Goal: Use online tool/utility: Use online tool/utility

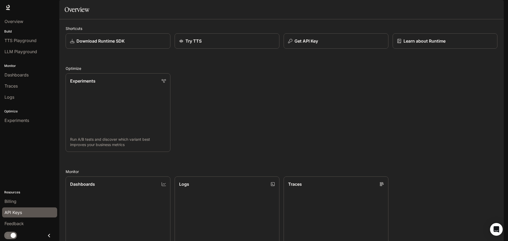
click at [18, 212] on span "API Keys" at bounding box center [13, 212] width 17 height 6
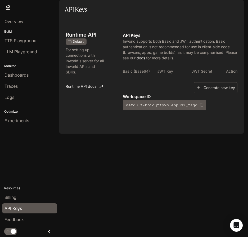
click at [22, 209] on span "API Keys" at bounding box center [13, 208] width 17 height 6
click at [209, 93] on button "Generate new key" at bounding box center [216, 87] width 44 height 11
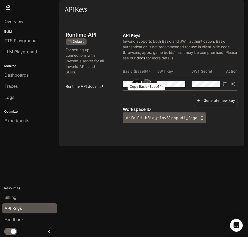
click at [146, 86] on icon "Copy Basic (Base64)" at bounding box center [146, 84] width 4 height 4
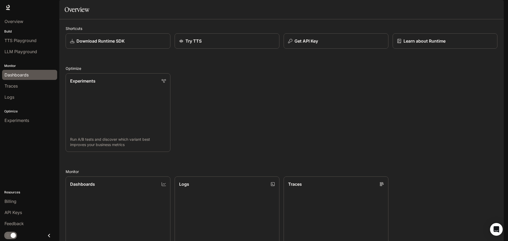
click at [28, 73] on span "Dashboards" at bounding box center [17, 75] width 24 height 6
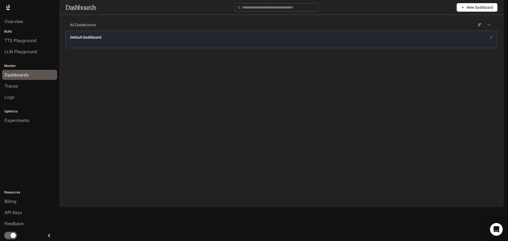
click at [103, 48] on div "Default Dashboard" at bounding box center [282, 39] width 432 height 17
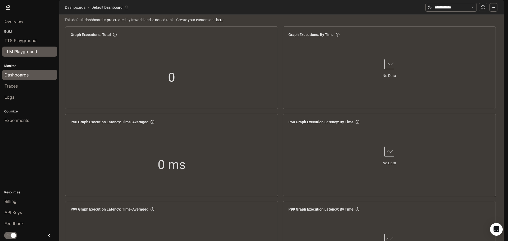
click at [16, 52] on span "LLM Playground" at bounding box center [21, 51] width 33 height 6
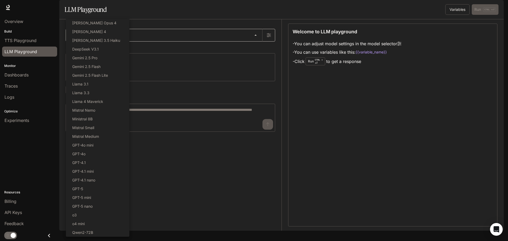
click at [91, 50] on body "Skip to main content Runtime Runtime Documentation Documentation Portal Overvie…" at bounding box center [254, 120] width 508 height 241
click at [164, 21] on div at bounding box center [254, 120] width 508 height 241
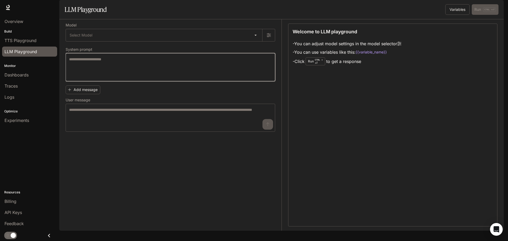
click at [131, 76] on textarea at bounding box center [170, 67] width 203 height 21
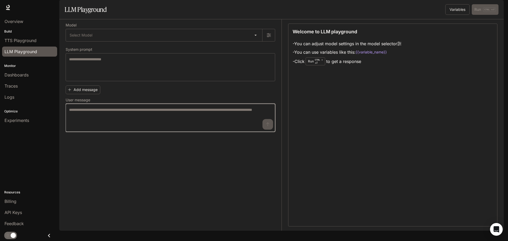
click at [86, 128] on textarea at bounding box center [170, 117] width 203 height 21
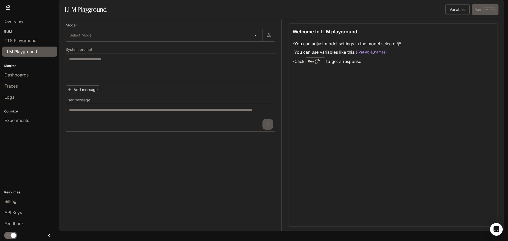
click at [378, 120] on div "Welcome to LLM playground - You can adjust model settings in the model selector…" at bounding box center [392, 125] width 209 height 203
click at [12, 89] on span "Traces" at bounding box center [11, 86] width 13 height 6
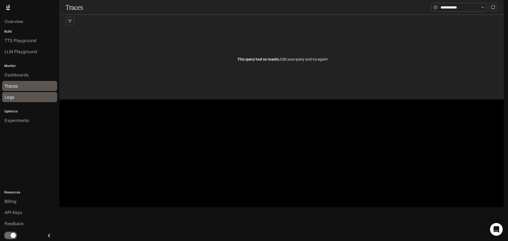
click at [15, 96] on div "Logs" at bounding box center [30, 97] width 50 height 6
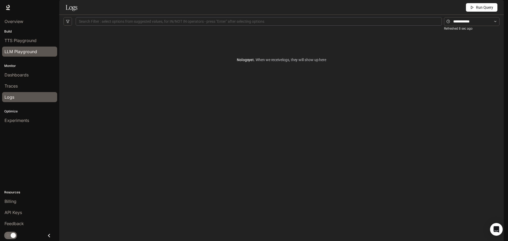
click at [26, 48] on link "LLM Playground" at bounding box center [29, 52] width 55 height 10
